Goal: Information Seeking & Learning: Learn about a topic

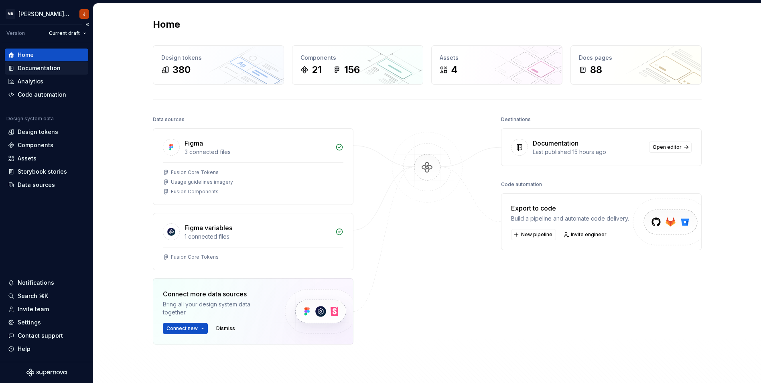
click at [57, 67] on div "Documentation" at bounding box center [39, 68] width 43 height 8
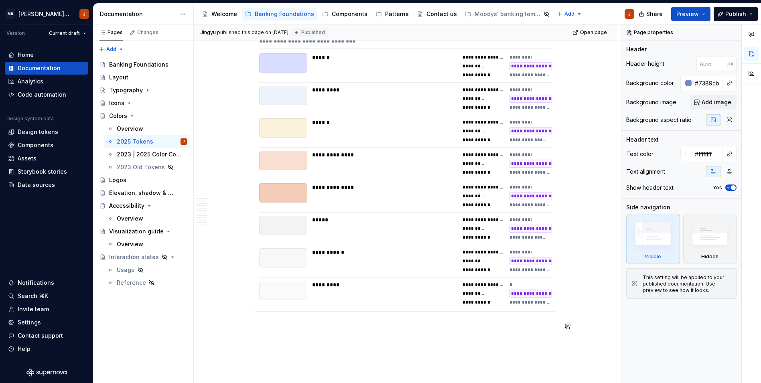
scroll to position [4109, 0]
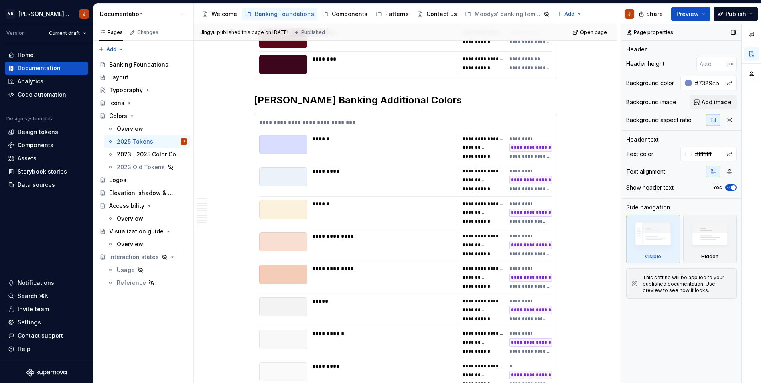
click at [730, 187] on icon "button" at bounding box center [729, 187] width 6 height 5
click at [730, 187] on span "button" at bounding box center [728, 187] width 5 height 5
click at [730, 187] on icon "button" at bounding box center [729, 187] width 6 height 5
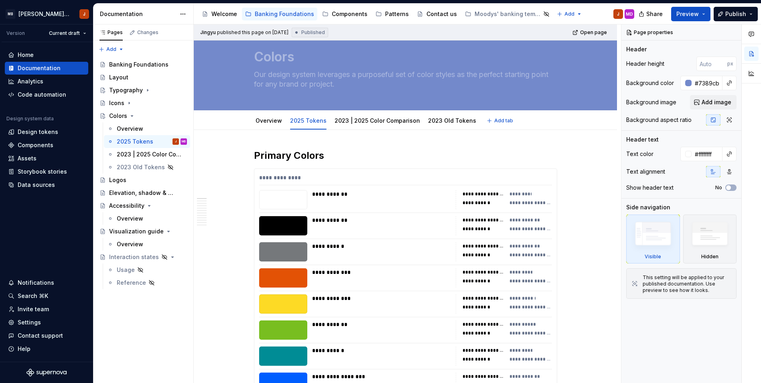
scroll to position [0, 0]
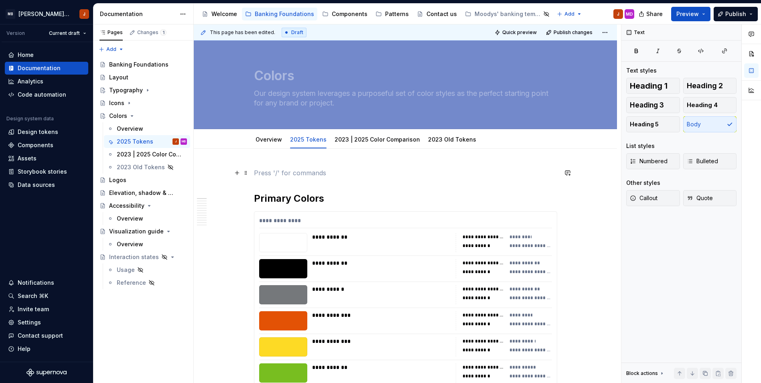
click at [329, 176] on p at bounding box center [405, 173] width 303 height 10
click at [336, 172] on p "[URL][DOMAIN_NAME]" at bounding box center [405, 173] width 303 height 10
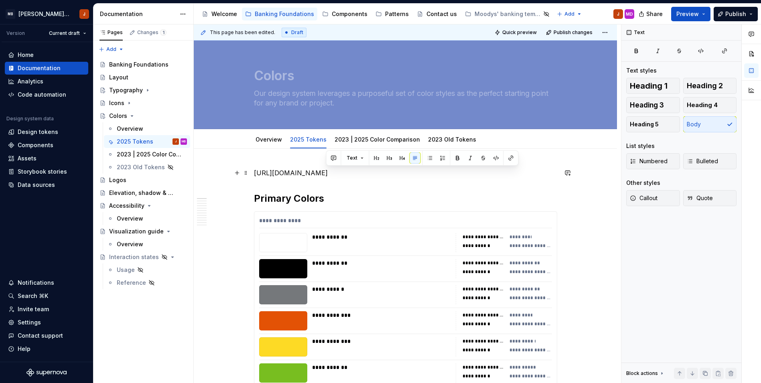
click at [336, 172] on p "[URL][DOMAIN_NAME]" at bounding box center [405, 173] width 303 height 10
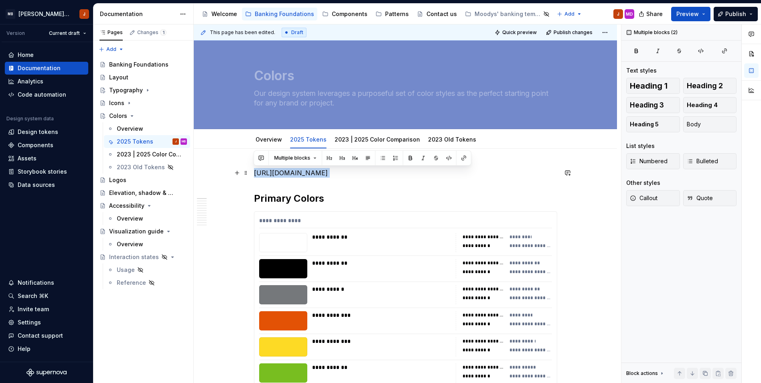
click at [336, 172] on p "[URL][DOMAIN_NAME]" at bounding box center [405, 173] width 303 height 10
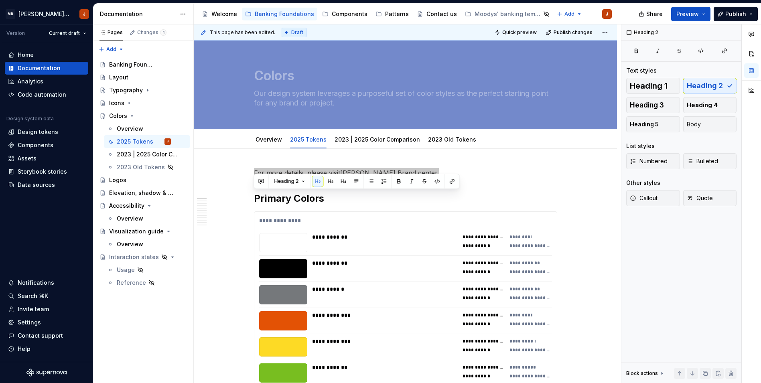
type textarea "*"
